Goal: Information Seeking & Learning: Find specific fact

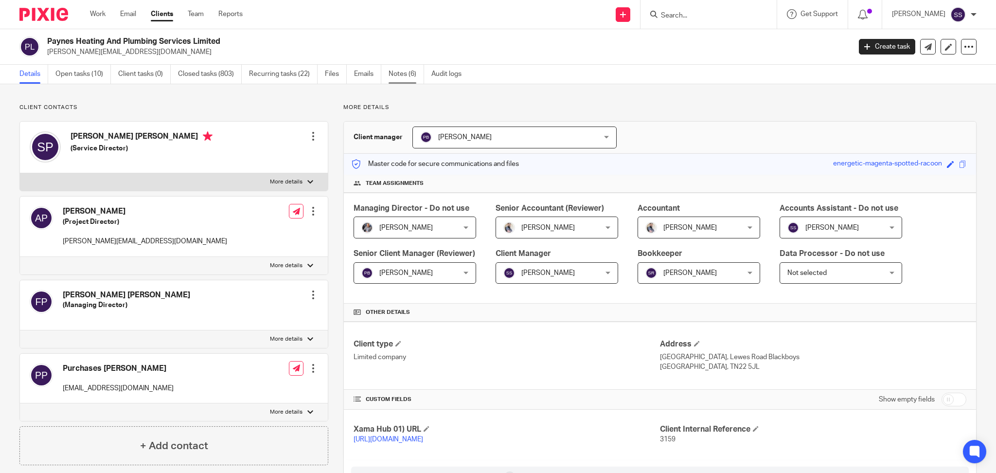
click at [400, 72] on link "Notes (6)" at bounding box center [407, 74] width 36 height 19
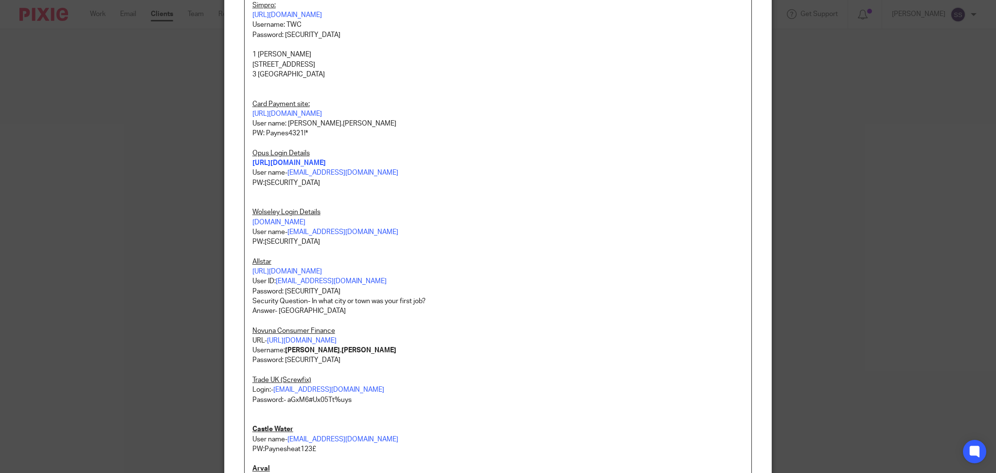
scroll to position [454, 0]
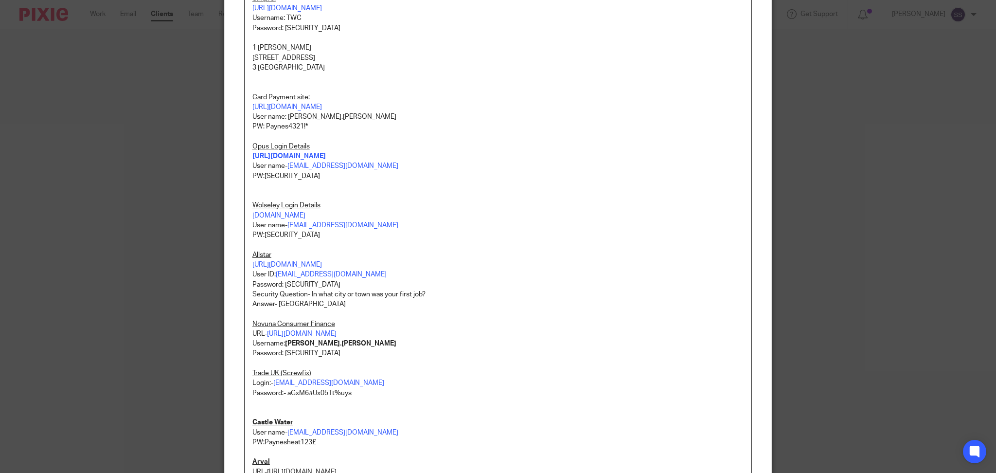
click at [345, 393] on p "Password:- aGxM6#Ux05Tt%uys" at bounding box center [497, 393] width 491 height 10
drag, startPoint x: 355, startPoint y: 394, endPoint x: 287, endPoint y: 394, distance: 68.6
click at [287, 394] on p "Password:- aGxM6#Ux05Tt%uys" at bounding box center [497, 393] width 491 height 10
click at [350, 394] on p "Password:- aGxM6#Ux05Tt%uys" at bounding box center [497, 393] width 491 height 10
drag, startPoint x: 357, startPoint y: 394, endPoint x: 283, endPoint y: 394, distance: 73.9
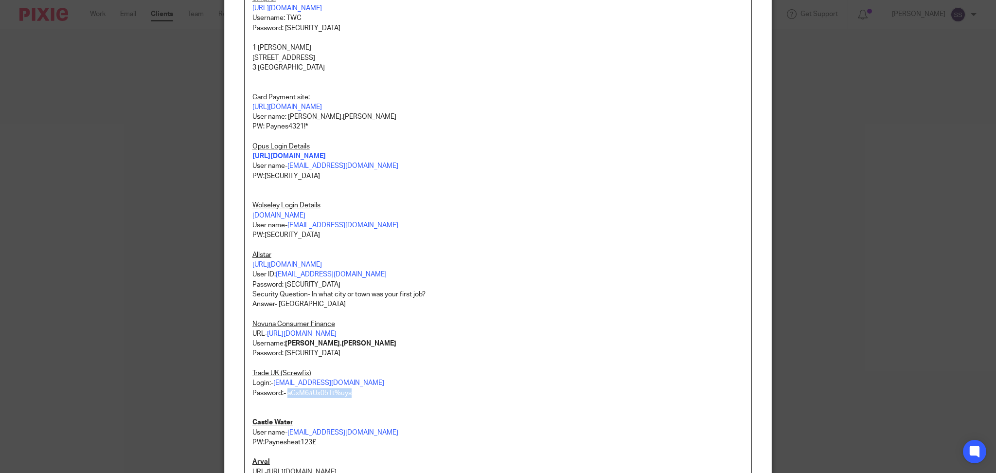
click at [283, 394] on p "Password:- aGxM6#Ux05Tt%uys" at bounding box center [497, 393] width 491 height 10
copy p "aGxM6#Ux05Tt%uys"
click at [402, 375] on p "Trade UK (Screwfix)" at bounding box center [497, 373] width 491 height 10
drag, startPoint x: 388, startPoint y: 382, endPoint x: 297, endPoint y: 374, distance: 91.8
click at [297, 374] on div "PASSWORDS Purchases email and Shared One Drive: How to access Paynes Shared Fol…" at bounding box center [498, 183] width 507 height 1064
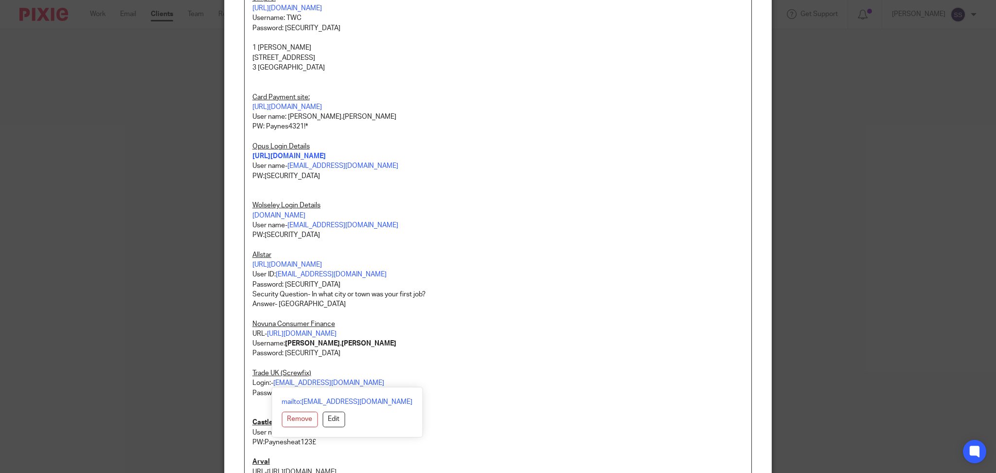
click at [427, 333] on p "URL- https://worcesterbosch.creditmaster3.co.uk/" at bounding box center [497, 334] width 491 height 10
drag, startPoint x: 386, startPoint y: 383, endPoint x: 270, endPoint y: 384, distance: 115.3
click at [273, 384] on link "BILLING.PAYNES@APP.HUBDOC.COM" at bounding box center [328, 382] width 111 height 7
copy link "BILLING.PAYNES@APP.HUBDOC.COM"
click at [434, 366] on p at bounding box center [497, 364] width 491 height 10
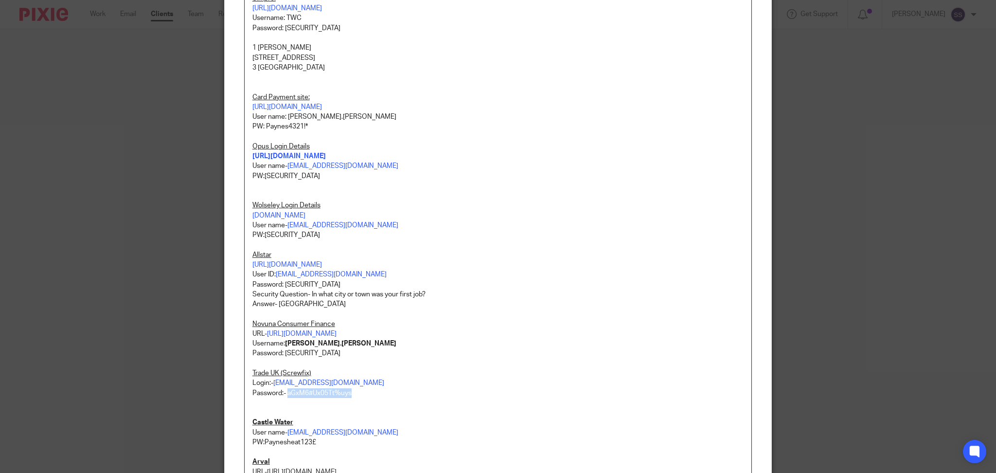
drag, startPoint x: 347, startPoint y: 396, endPoint x: 283, endPoint y: 393, distance: 64.3
click at [283, 393] on p "Password:- aGxM6#Ux05Tt%uys" at bounding box center [497, 393] width 491 height 10
copy p "aGxM6#Ux05Tt%uys"
drag, startPoint x: 870, startPoint y: 160, endPoint x: 866, endPoint y: 107, distance: 52.6
click at [870, 160] on div "Edit note Content PASSWORDS Purchases email and Shared One Drive: How to access…" at bounding box center [498, 236] width 996 height 473
